Goal: Task Accomplishment & Management: Complete application form

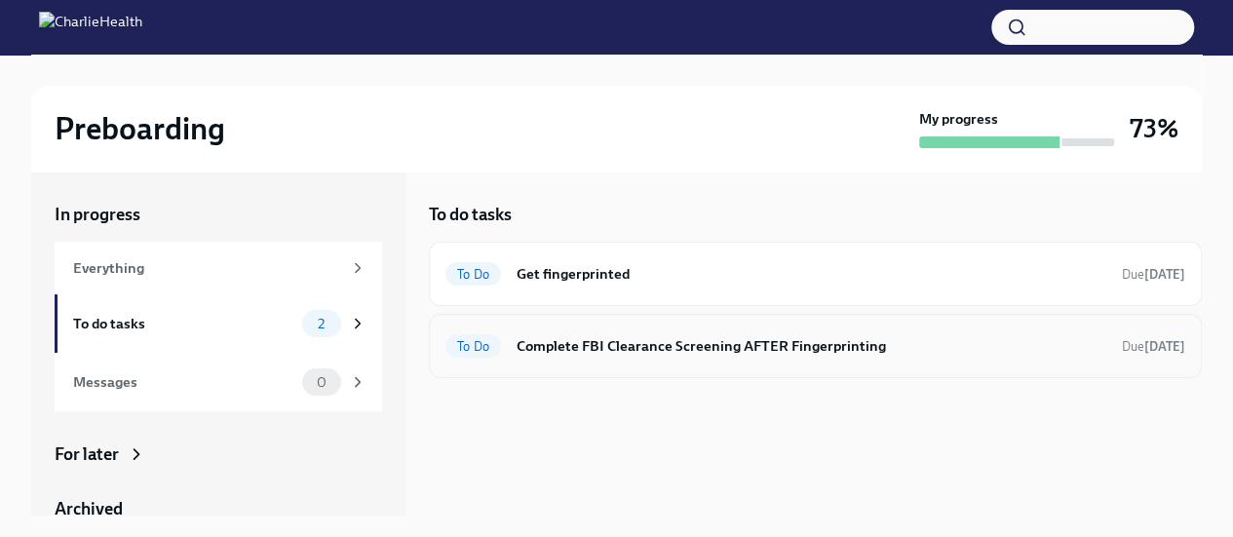
click at [735, 337] on h6 "Complete FBI Clearance Screening AFTER Fingerprinting" at bounding box center [812, 345] width 590 height 21
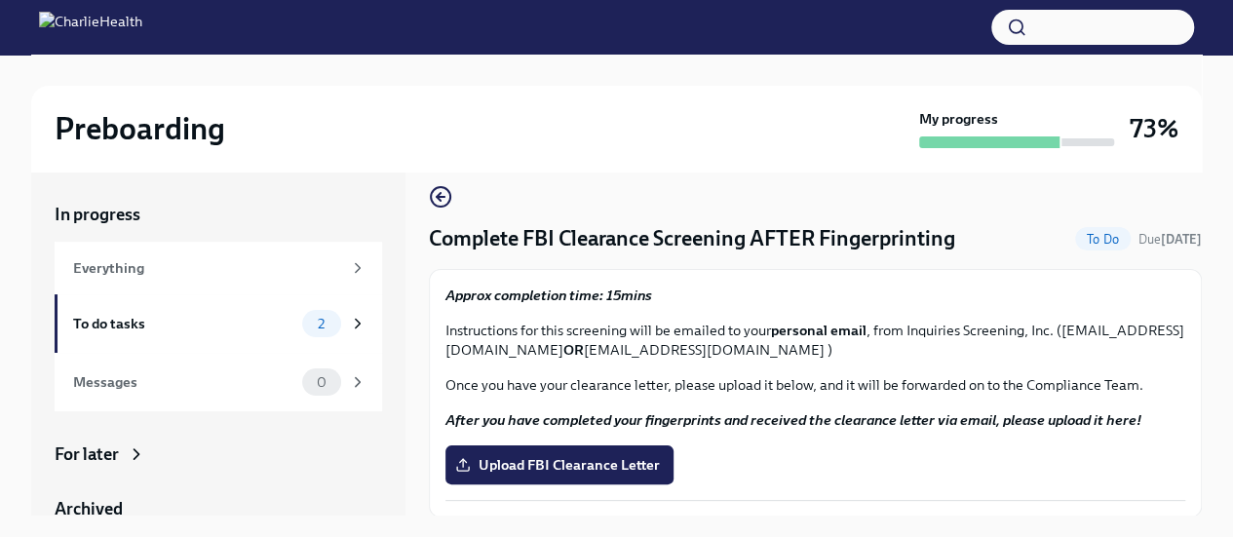
scroll to position [19, 0]
click at [543, 465] on span "Upload FBI Clearance Letter" at bounding box center [559, 463] width 201 height 19
click at [0, 0] on input "Upload FBI Clearance Letter" at bounding box center [0, 0] width 0 height 0
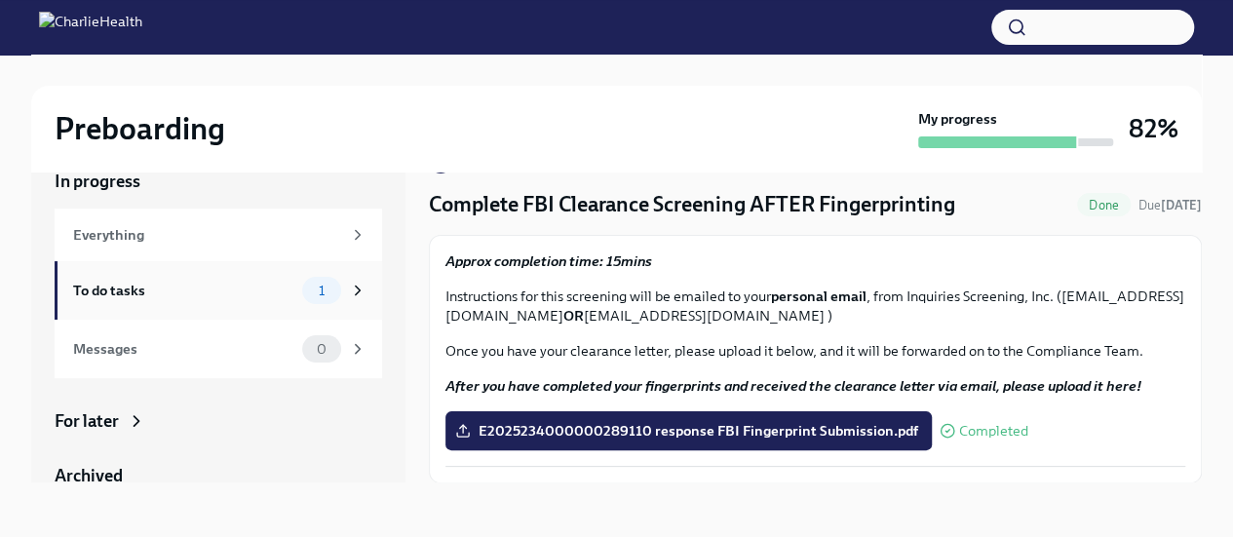
click at [111, 292] on div "To do tasks" at bounding box center [183, 290] width 221 height 21
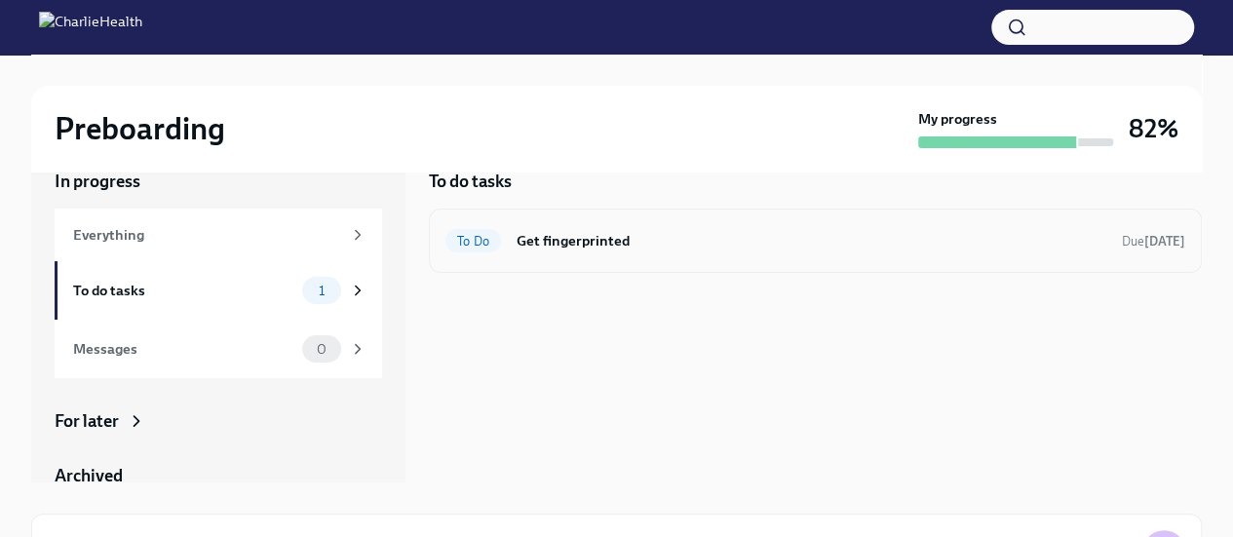
click at [481, 240] on span "To Do" at bounding box center [473, 241] width 56 height 15
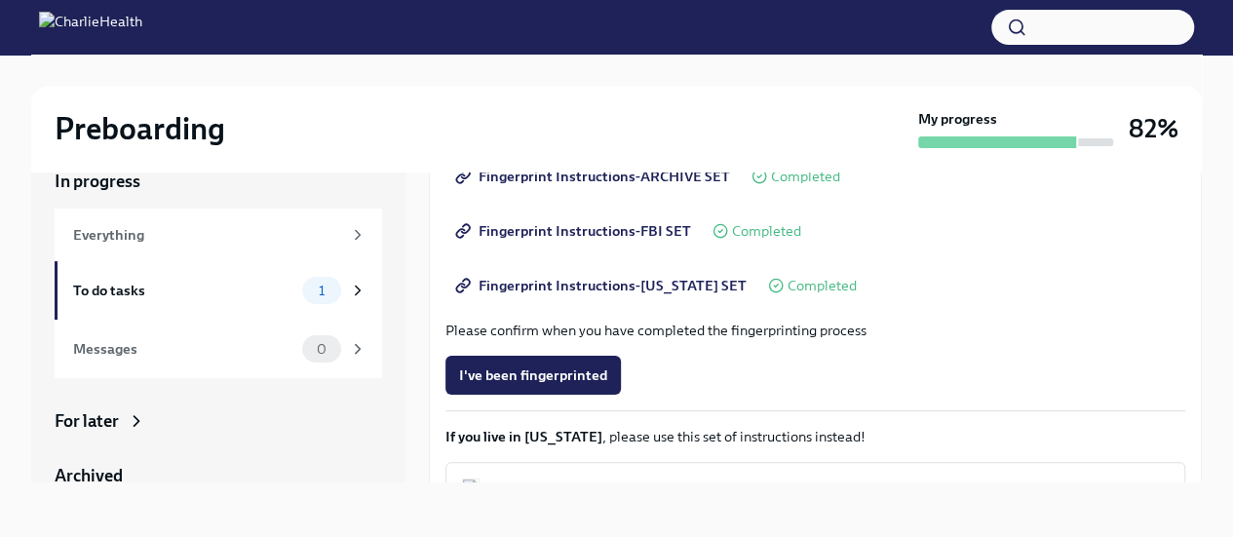
scroll to position [346, 0]
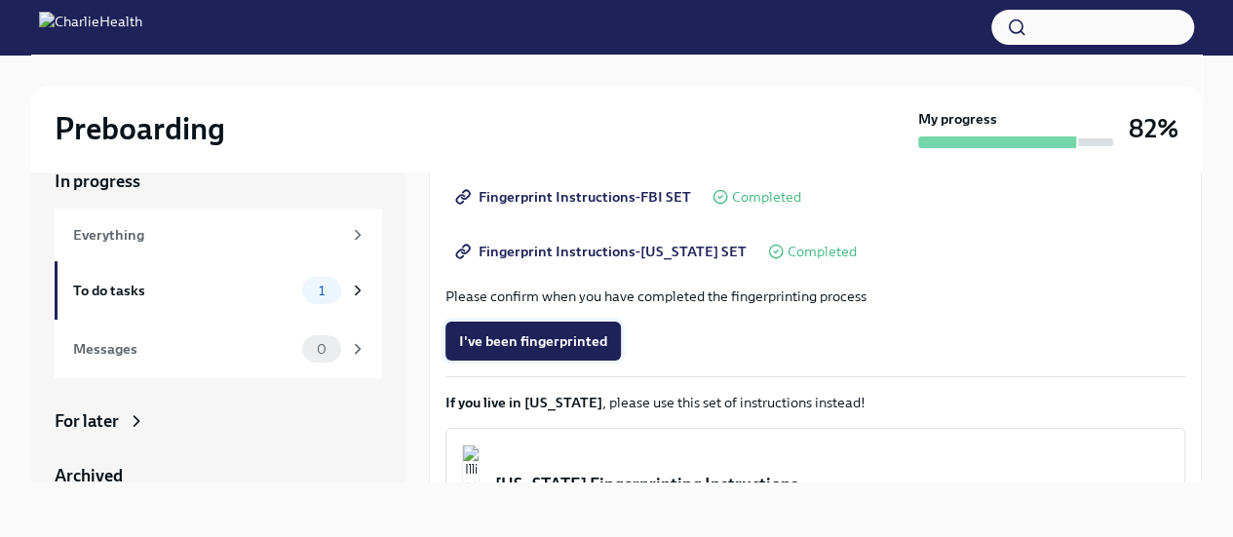
click at [547, 344] on span "I've been fingerprinted" at bounding box center [533, 340] width 148 height 19
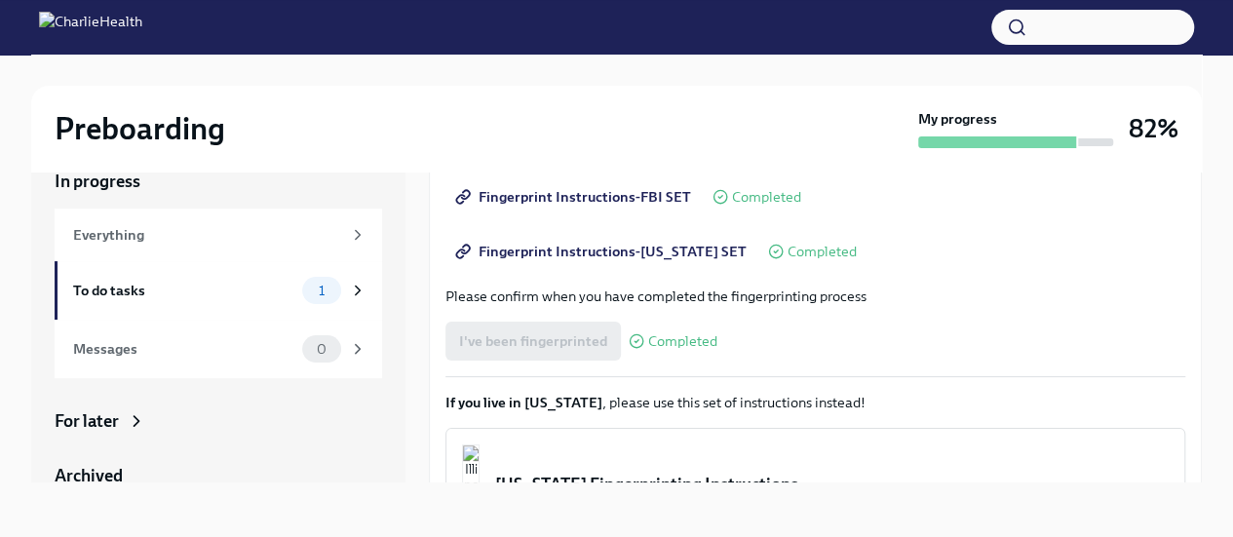
scroll to position [456, 0]
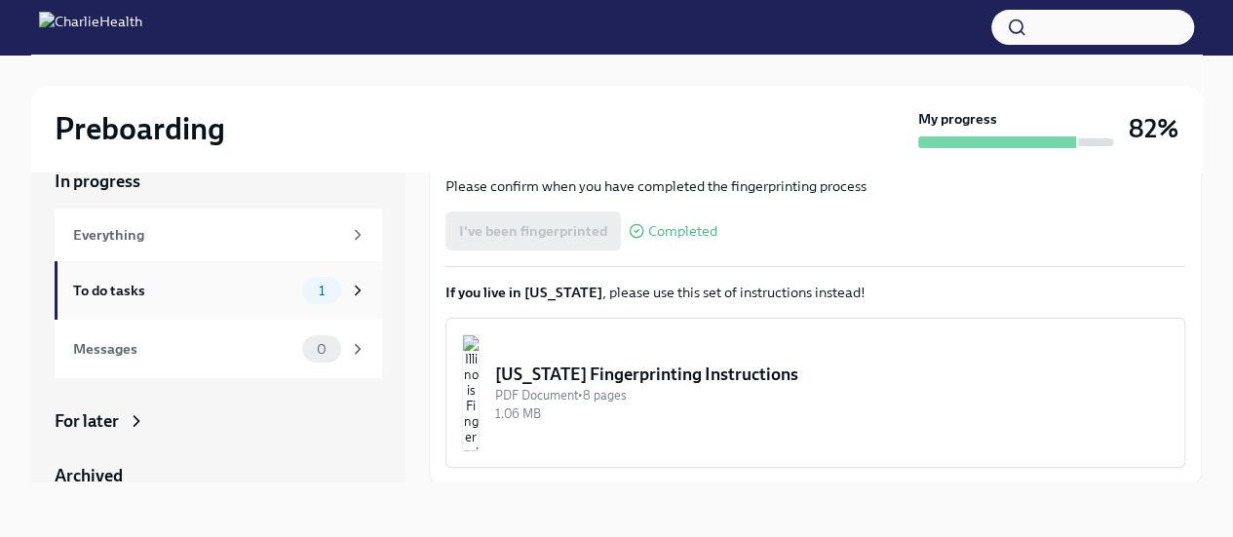
click at [127, 284] on div "To do tasks" at bounding box center [183, 290] width 221 height 21
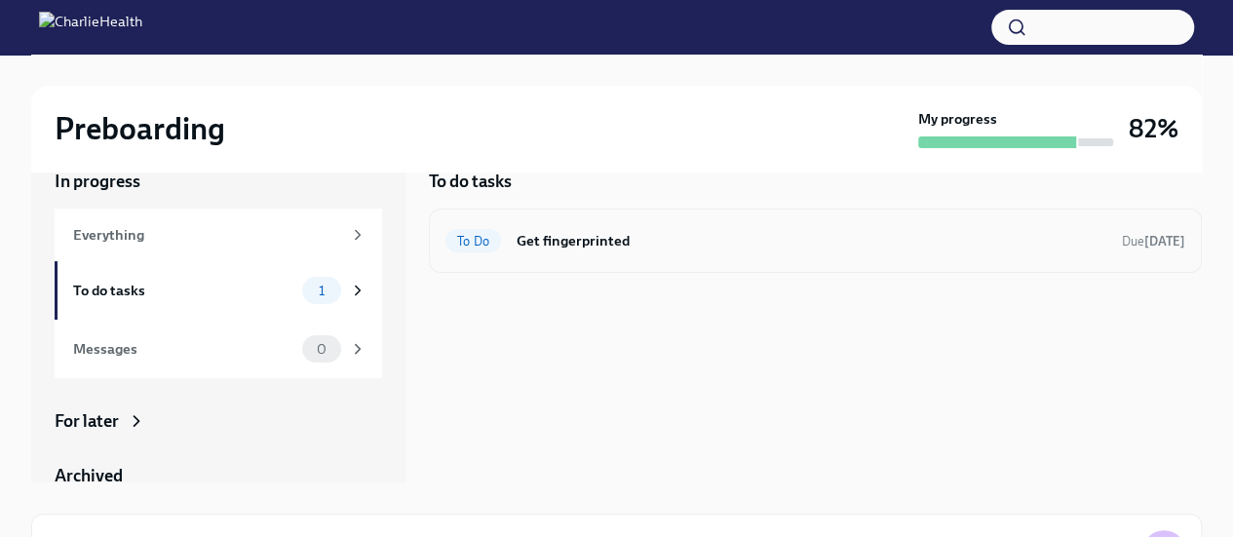
click at [472, 236] on span "To Do" at bounding box center [473, 241] width 56 height 15
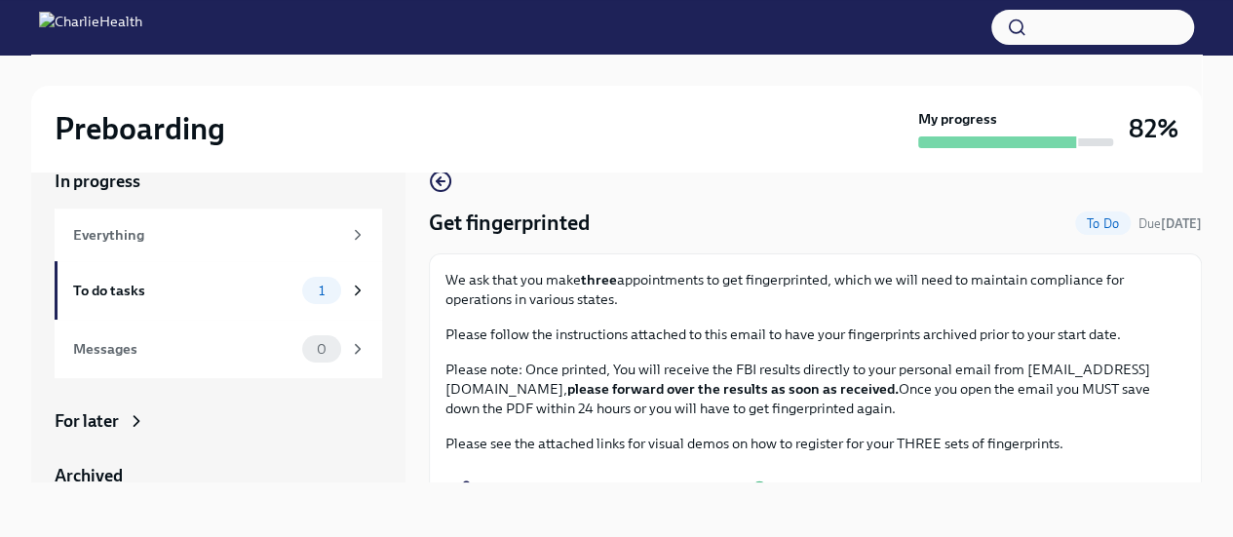
drag, startPoint x: 1207, startPoint y: 226, endPoint x: 1195, endPoint y: 260, distance: 36.1
click at [1195, 260] on div "Preboarding My progress 82% In progress Everything To do tasks 1 Messages 0 For…" at bounding box center [616, 279] width 1233 height 516
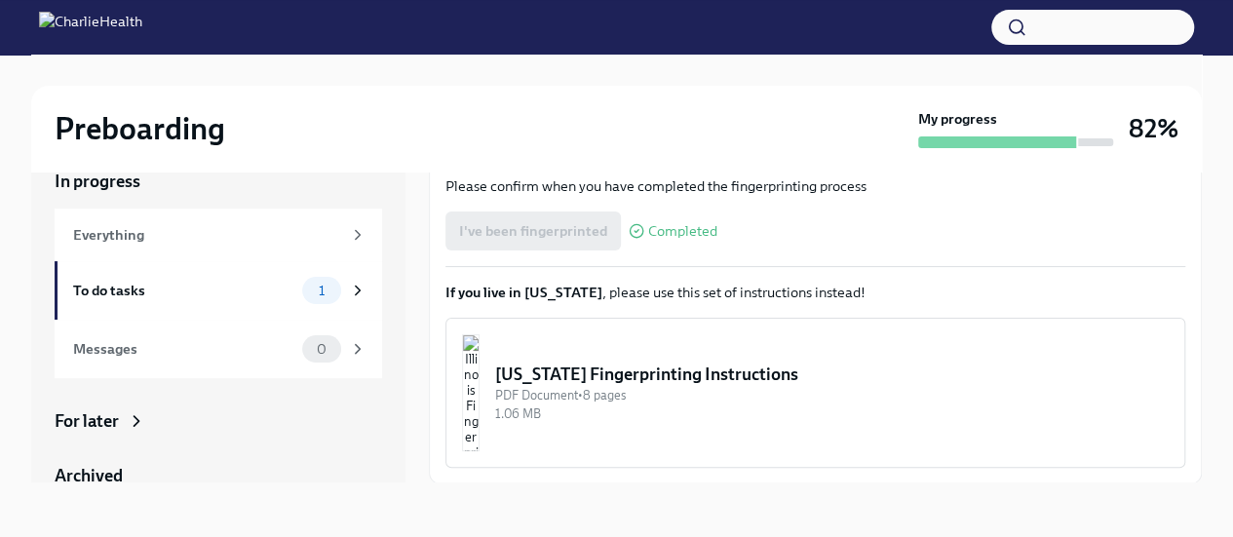
click at [690, 230] on span "Completed" at bounding box center [682, 231] width 69 height 15
click at [897, 232] on div "I've been fingerprinted Completed" at bounding box center [815, 230] width 740 height 39
click at [109, 293] on div "To do tasks" at bounding box center [183, 290] width 221 height 21
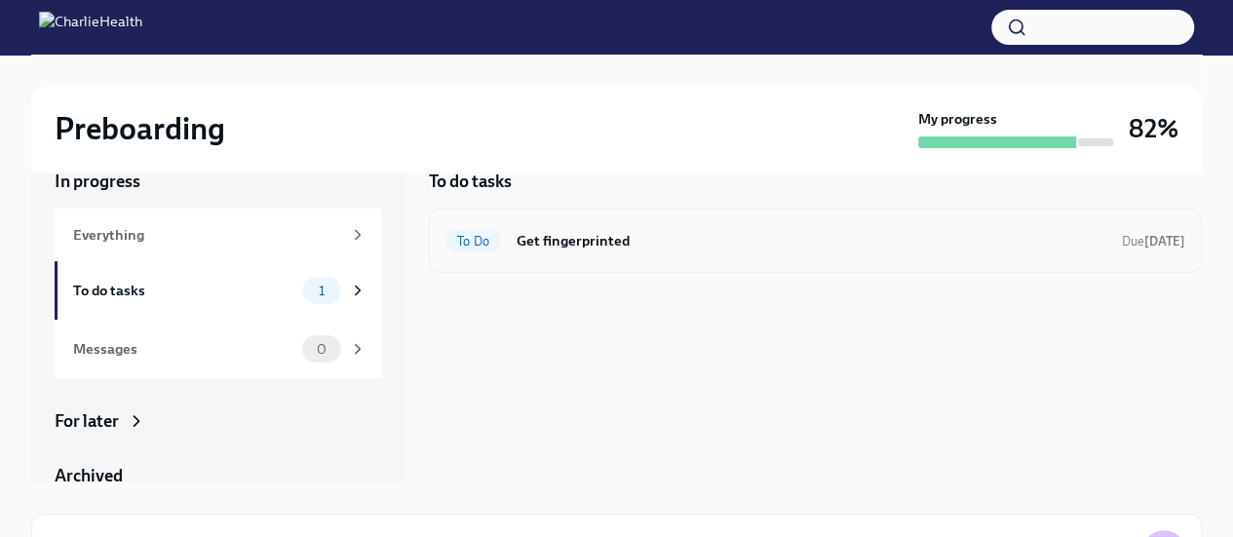
click at [546, 242] on h6 "Get fingerprinted" at bounding box center [812, 240] width 590 height 21
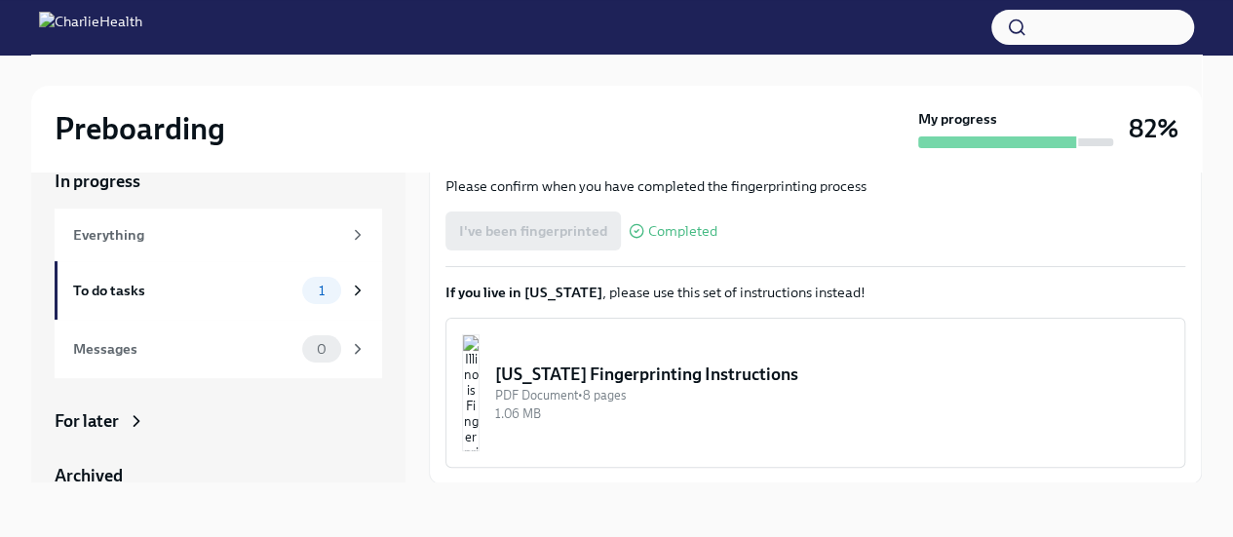
scroll to position [456, 0]
click at [93, 239] on div "Everything" at bounding box center [207, 234] width 268 height 21
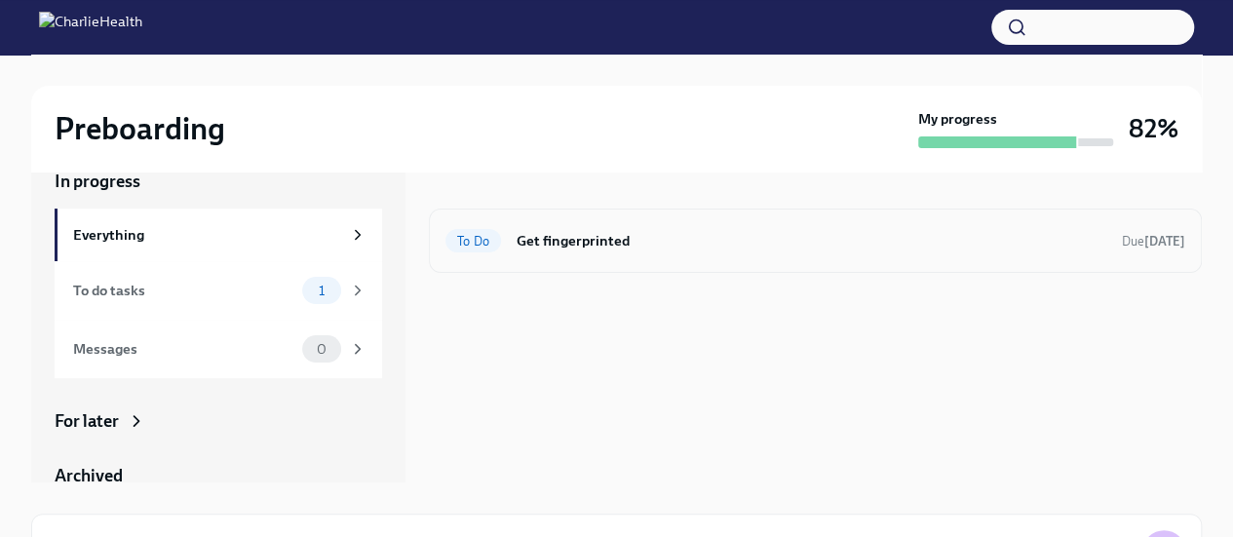
click at [475, 238] on span "To Do" at bounding box center [473, 241] width 56 height 15
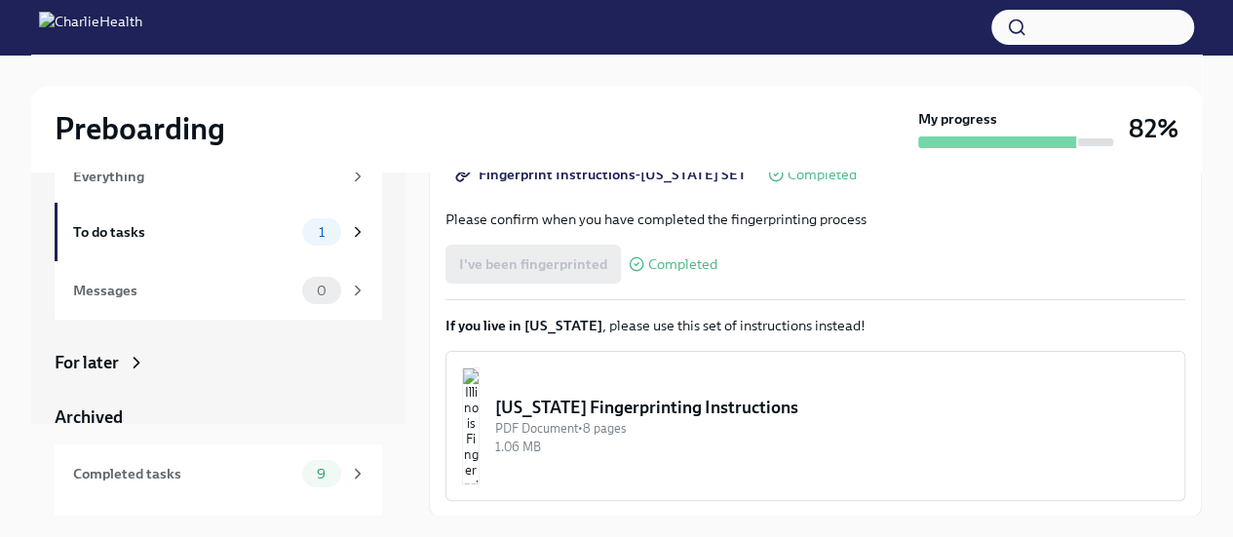
scroll to position [136, 0]
